Goal: Find specific page/section: Find specific page/section

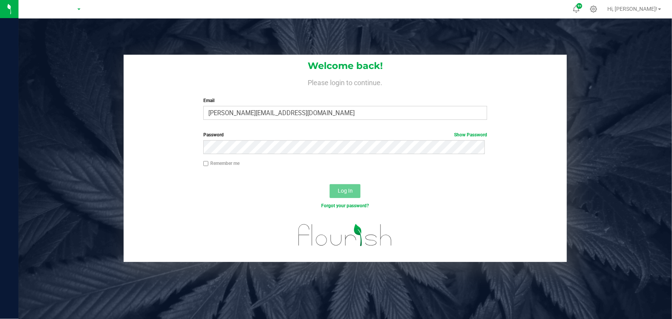
click at [132, 118] on div "Welcome back! Please login to continue. Email [PERSON_NAME][EMAIL_ADDRESS][DOMA…" at bounding box center [345, 90] width 443 height 71
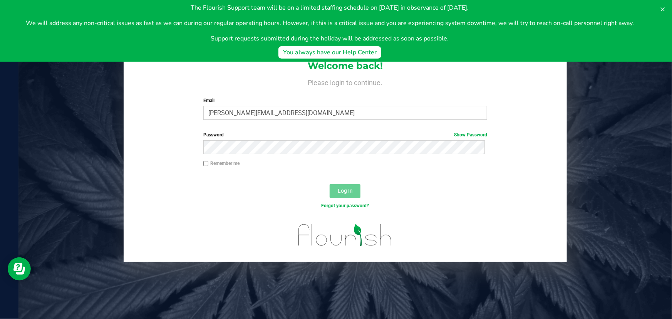
click at [216, 180] on div at bounding box center [345, 178] width 443 height 6
click at [663, 8] on icon at bounding box center [663, 9] width 4 height 4
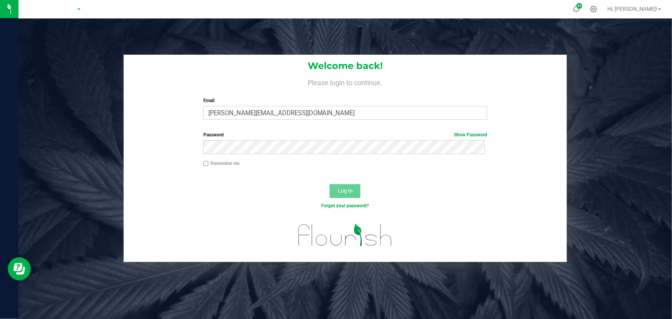
click at [206, 198] on div "Log In" at bounding box center [345, 194] width 443 height 26
click at [264, 197] on div "Log In" at bounding box center [345, 194] width 443 height 26
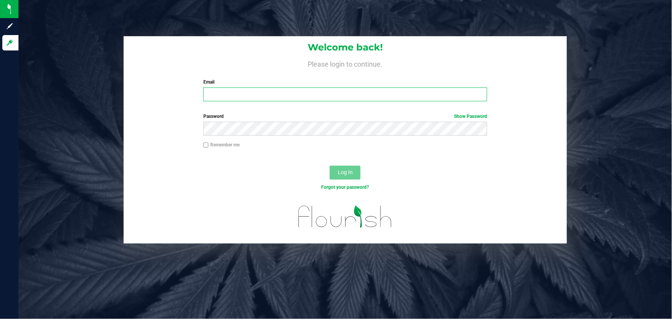
type input "[PERSON_NAME][EMAIL_ADDRESS][DOMAIN_NAME]"
click at [186, 176] on div "Log In" at bounding box center [345, 175] width 443 height 26
click at [347, 169] on button "Log In" at bounding box center [345, 173] width 31 height 14
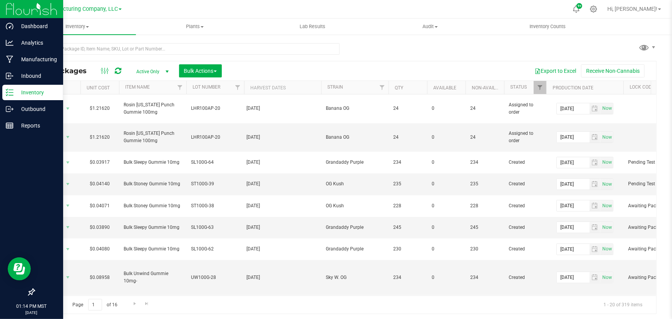
click at [11, 89] on icon at bounding box center [10, 93] width 8 height 8
click at [29, 60] on p "Manufacturing" at bounding box center [36, 59] width 46 height 9
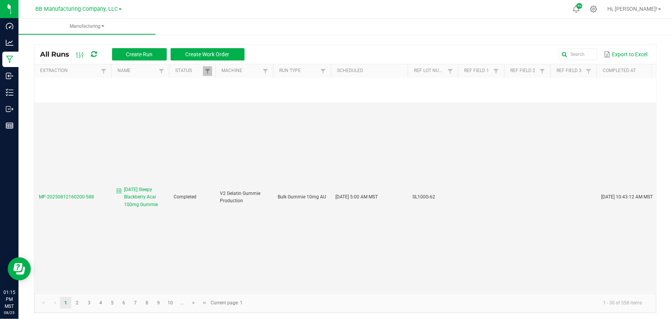
scroll to position [2335, 0]
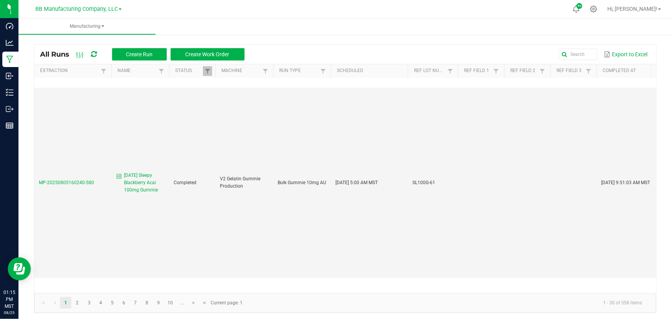
scroll to position [2, 0]
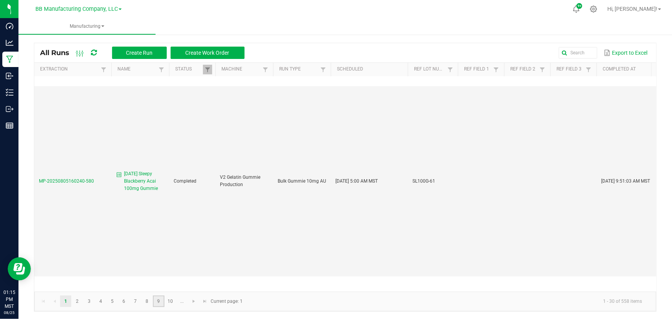
click at [159, 301] on link "9" at bounding box center [158, 301] width 11 height 12
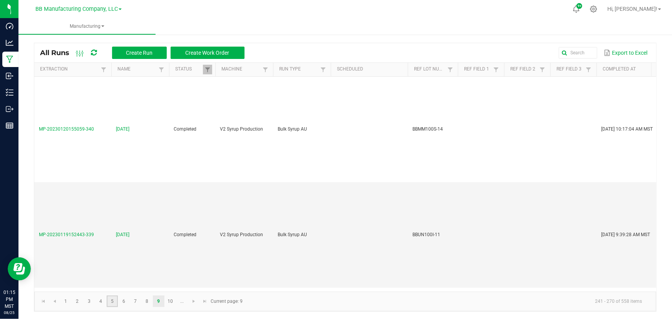
click at [112, 302] on link "5" at bounding box center [112, 301] width 11 height 12
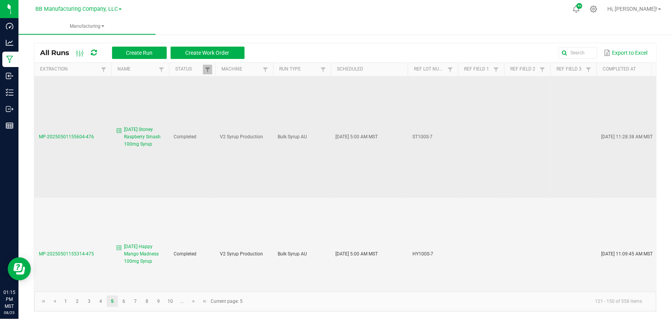
click at [301, 153] on td "Bulk Syrup AU" at bounding box center [302, 137] width 58 height 121
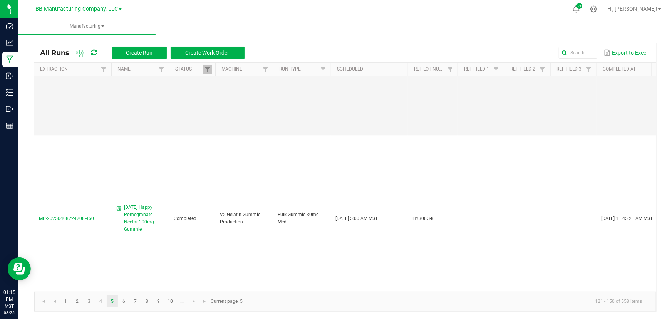
scroll to position [2429, 0]
